Goal: Task Accomplishment & Management: Use online tool/utility

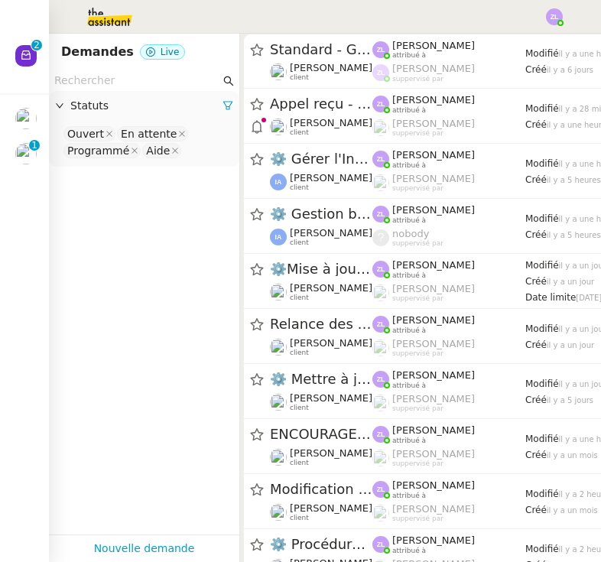
click at [31, 154] on img at bounding box center [25, 153] width 21 height 21
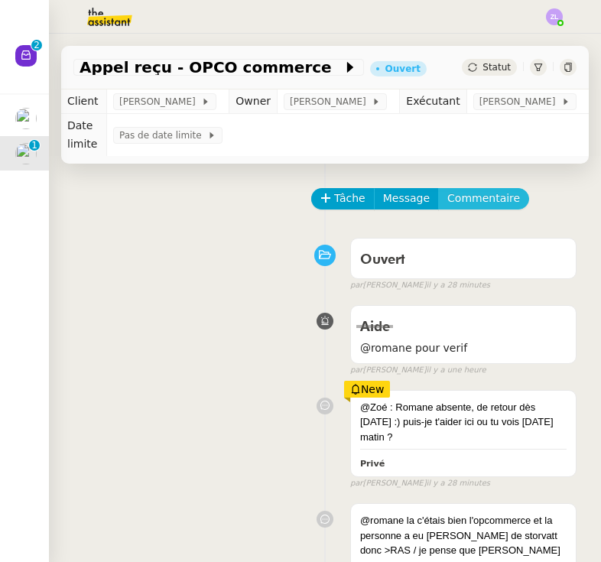
click at [469, 200] on span "Commentaire" at bounding box center [483, 199] width 73 height 18
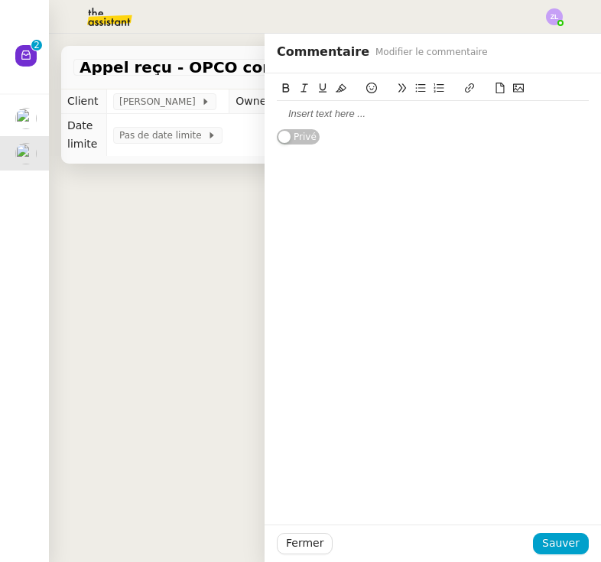
click at [356, 109] on div at bounding box center [433, 114] width 312 height 14
click at [573, 554] on button "Sauver" at bounding box center [561, 543] width 56 height 21
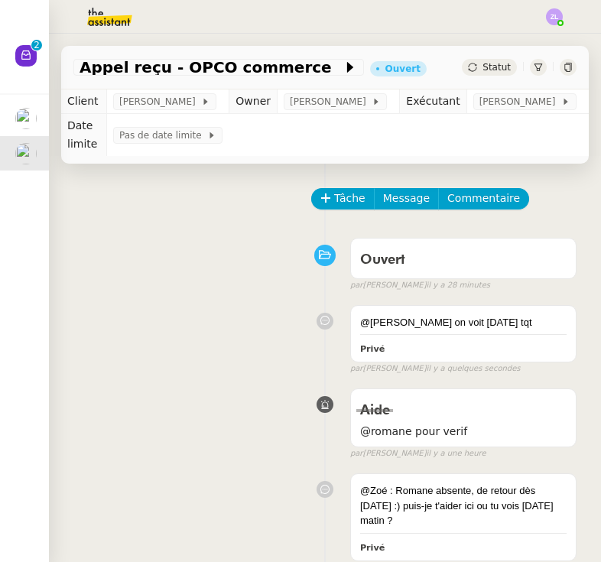
click at [23, 115] on img at bounding box center [25, 118] width 21 height 21
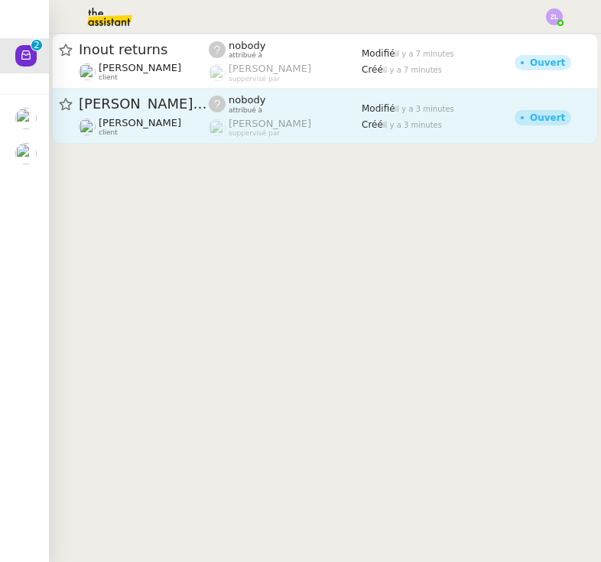
click at [188, 115] on div "[PERSON_NAME] vous a mentionné sur le ticket [##3528##] SCI SCNA [PERSON_NAME] …" at bounding box center [144, 116] width 130 height 42
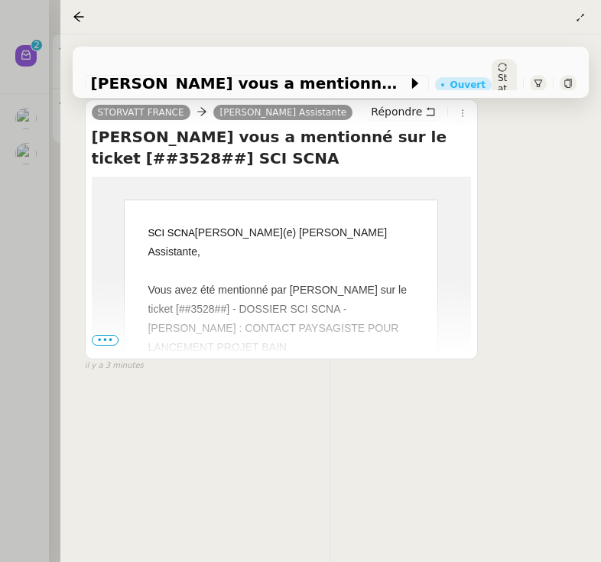
scroll to position [214, 0]
click at [109, 345] on span "•••" at bounding box center [106, 340] width 28 height 11
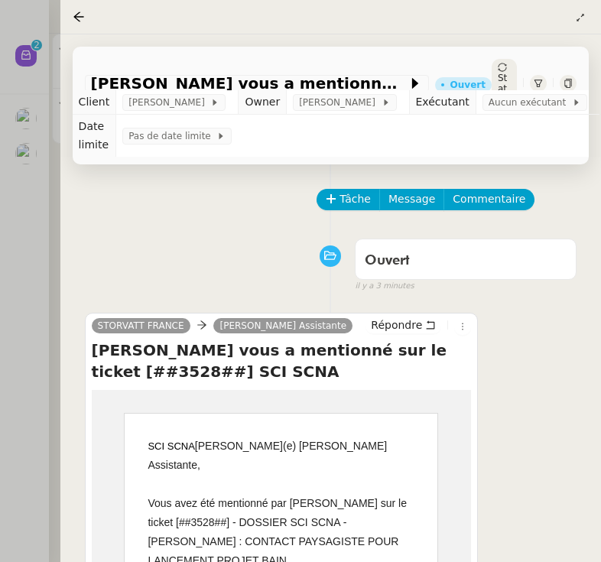
scroll to position [0, 0]
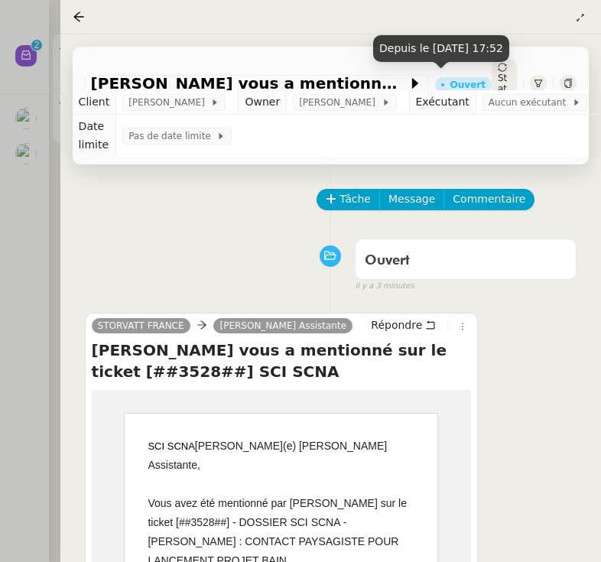
drag, startPoint x: 480, startPoint y: 78, endPoint x: 513, endPoint y: 63, distance: 35.9
click at [509, 63] on div "Depuis le [DATE] 17:52" at bounding box center [441, 54] width 136 height 38
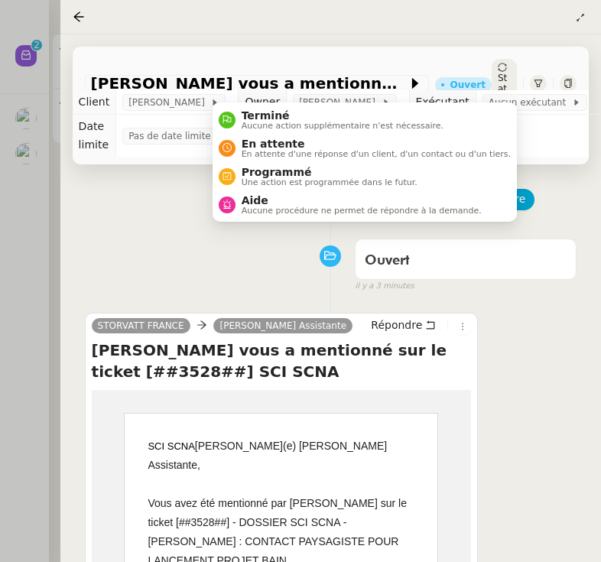
click at [498, 76] on span "Statut" at bounding box center [502, 89] width 9 height 32
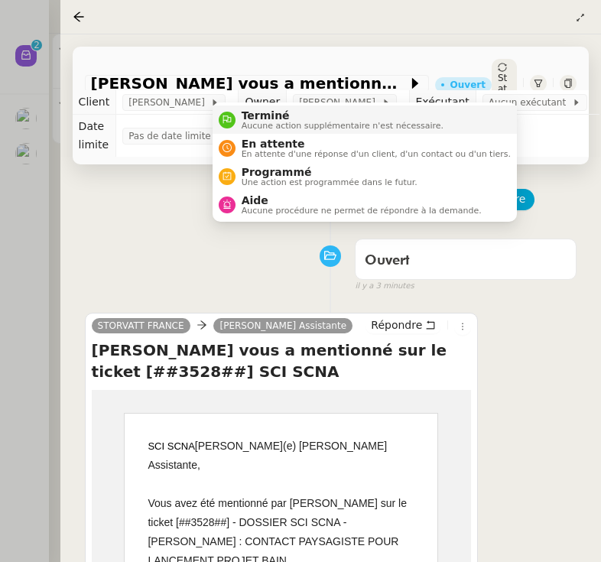
click at [399, 131] on li "Terminé Aucune action supplémentaire n'est nécessaire." at bounding box center [365, 120] width 304 height 28
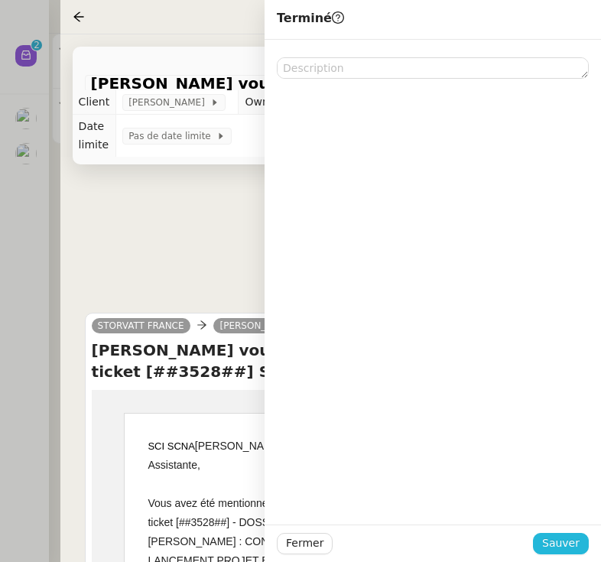
click at [564, 547] on span "Sauver" at bounding box center [560, 543] width 37 height 18
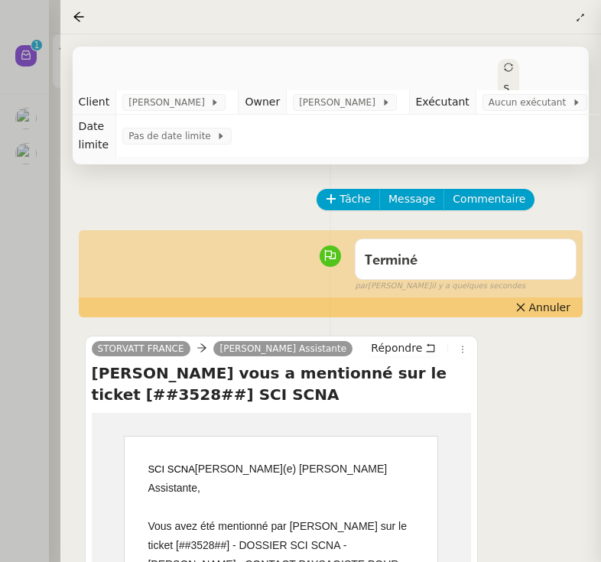
click at [38, 215] on div at bounding box center [300, 281] width 601 height 562
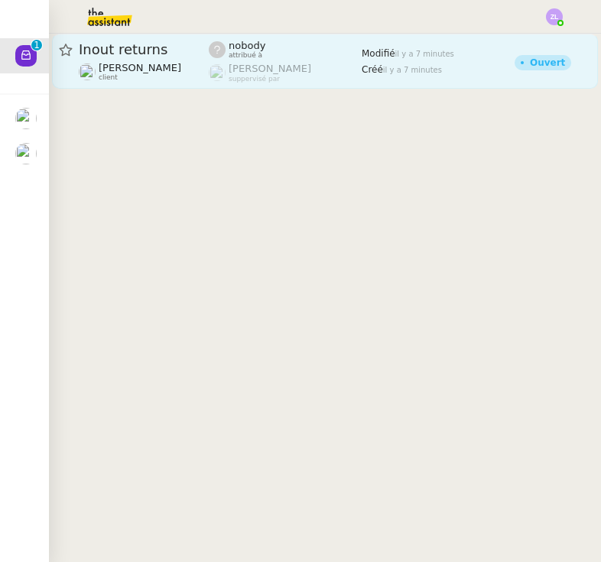
click at [115, 79] on span "client" at bounding box center [108, 77] width 19 height 8
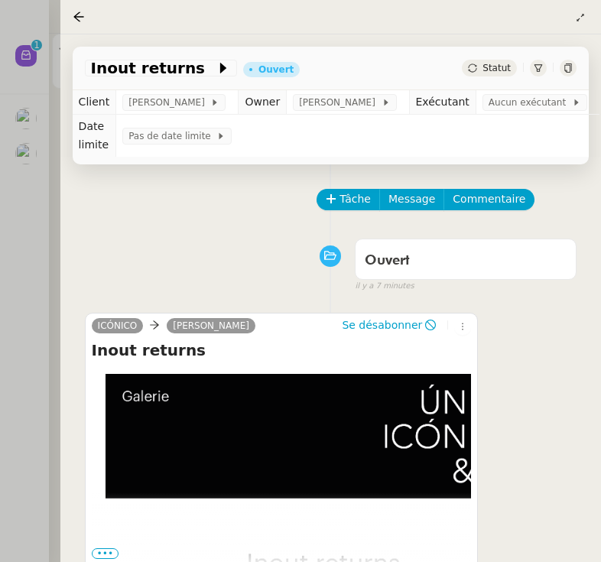
click at [29, 200] on div at bounding box center [300, 281] width 601 height 562
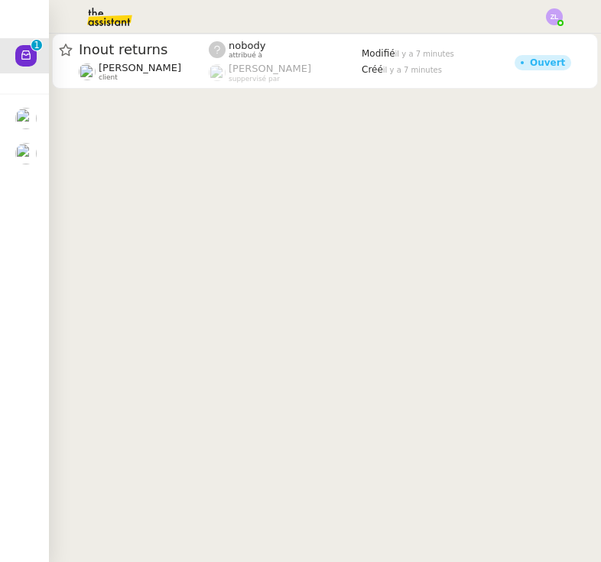
click at [34, 118] on img at bounding box center [25, 118] width 21 height 21
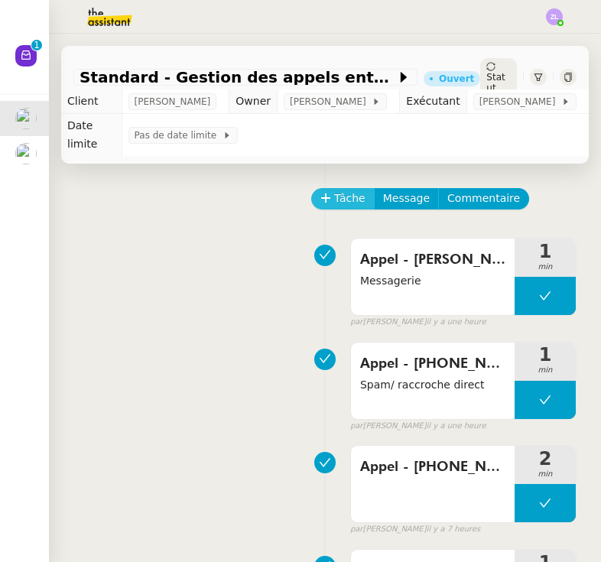
click at [334, 190] on span "Tâche" at bounding box center [349, 199] width 31 height 18
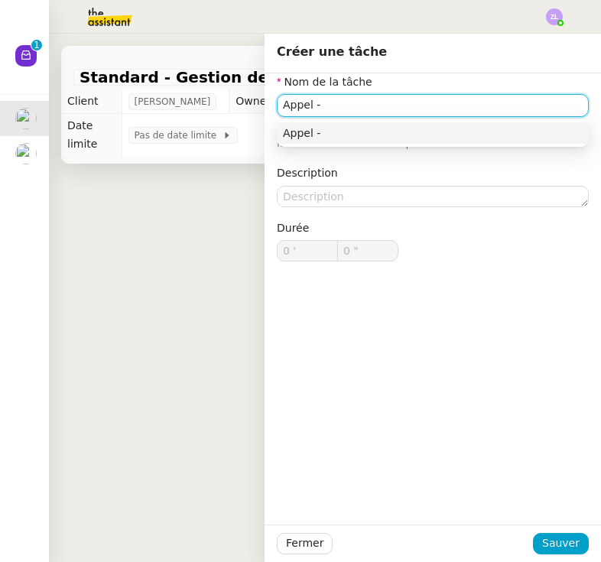
paste input "33162131025"
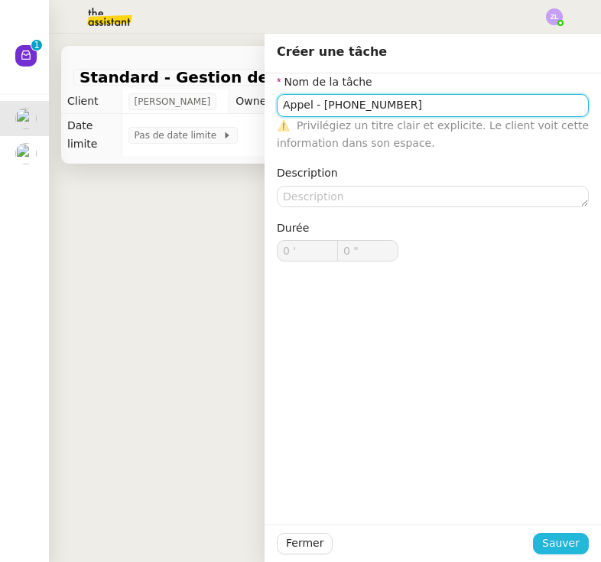
type input "Appel - [PHONE_NUMBER]"
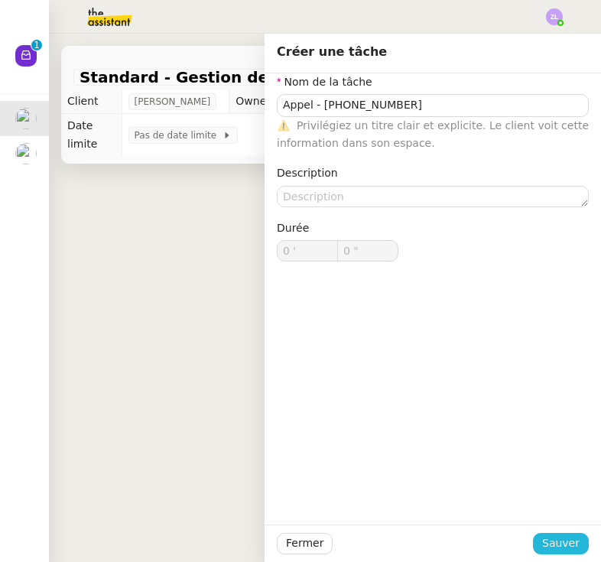
click at [555, 540] on span "Sauver" at bounding box center [560, 543] width 37 height 18
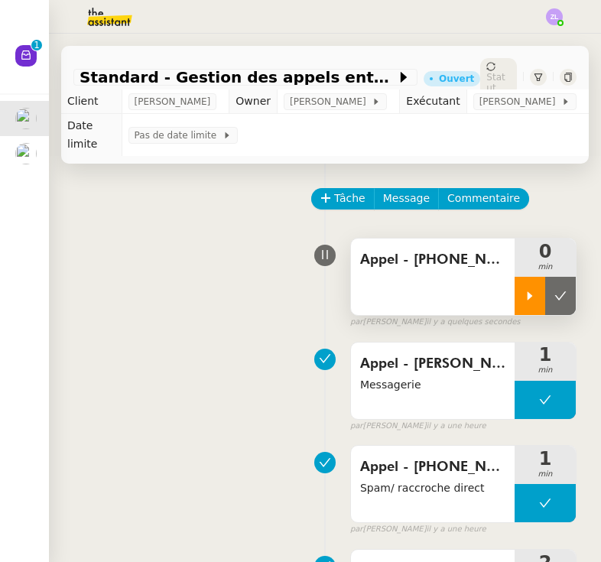
click at [528, 291] on icon at bounding box center [530, 295] width 5 height 8
click at [24, 47] on nz-avatar at bounding box center [25, 55] width 21 height 21
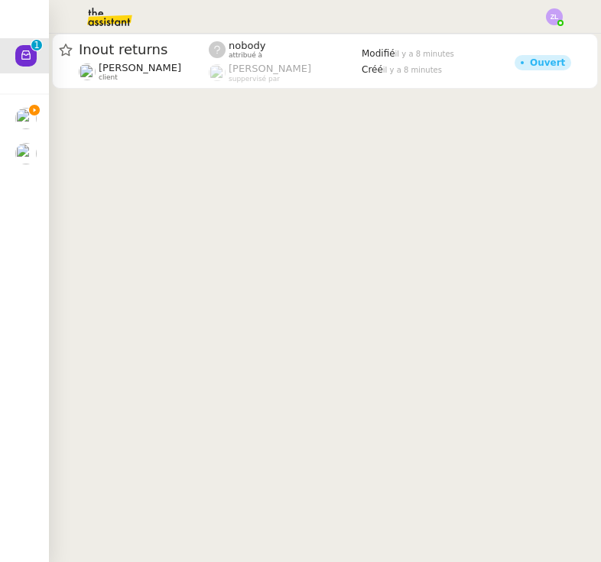
click at [27, 117] on img at bounding box center [25, 118] width 21 height 21
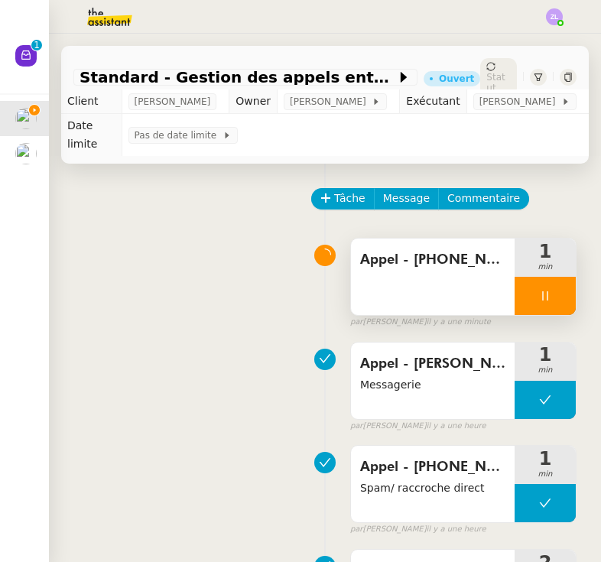
click at [525, 277] on div at bounding box center [545, 296] width 61 height 38
click at [570, 277] on button at bounding box center [560, 296] width 31 height 38
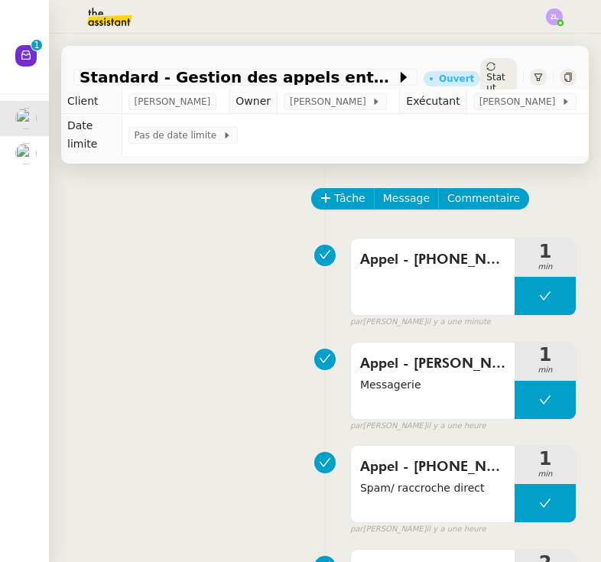
click at [30, 56] on icon at bounding box center [25, 54] width 9 height 9
